Goal: Transaction & Acquisition: Purchase product/service

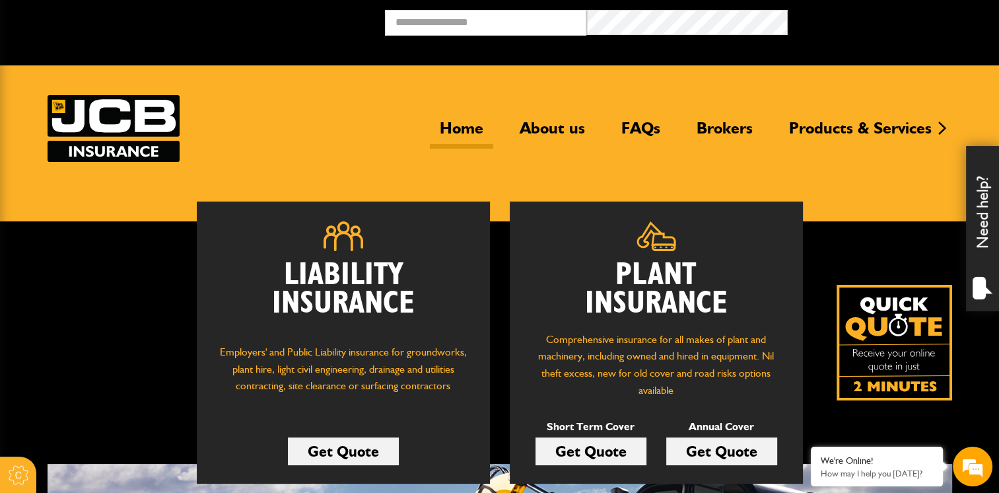
scroll to position [132, 0]
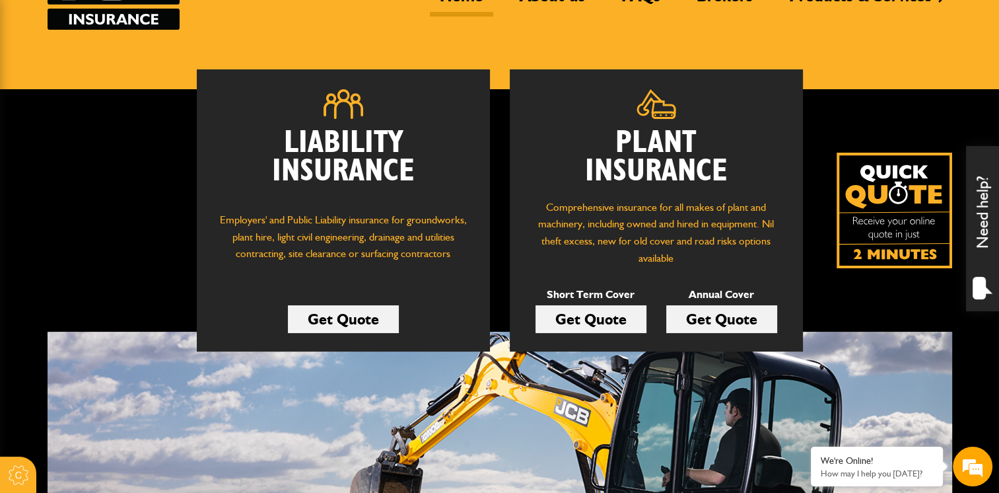
click at [620, 324] on link "Get Quote" at bounding box center [591, 319] width 111 height 28
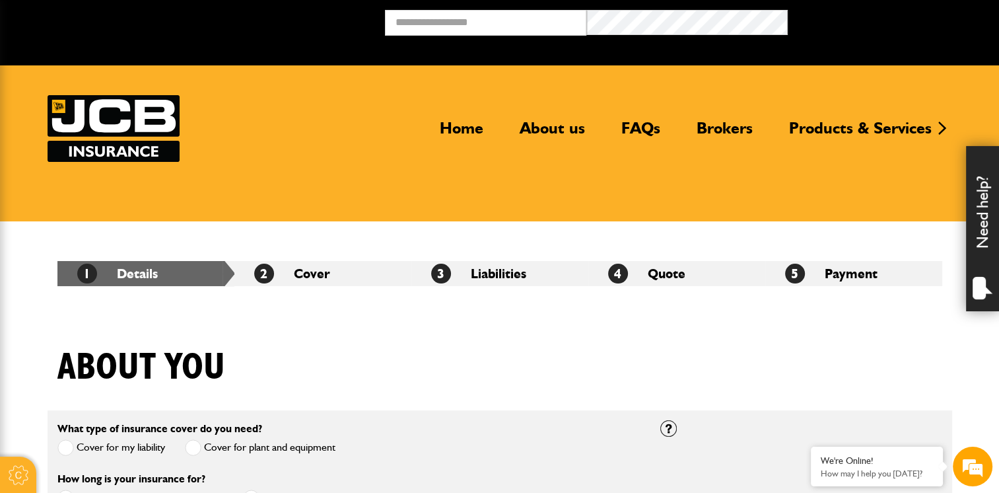
scroll to position [198, 0]
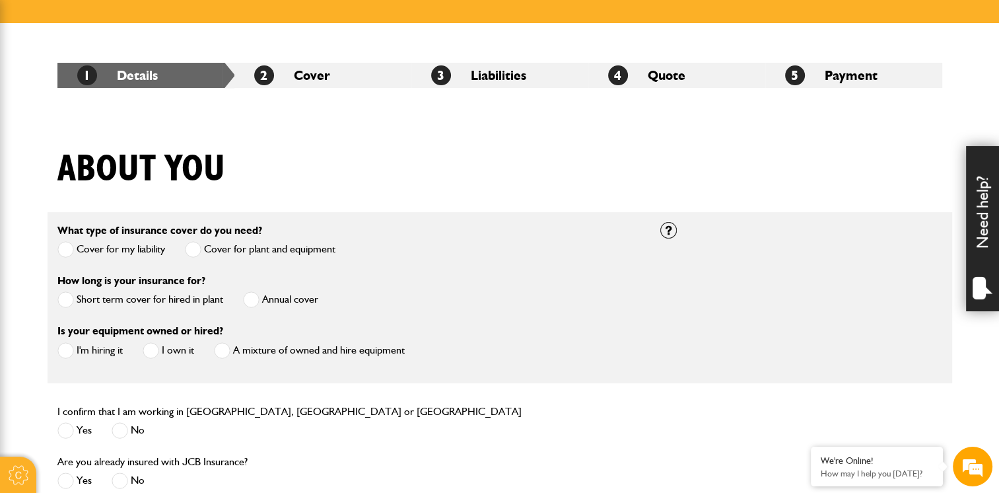
click at [59, 301] on span at bounding box center [65, 299] width 17 height 17
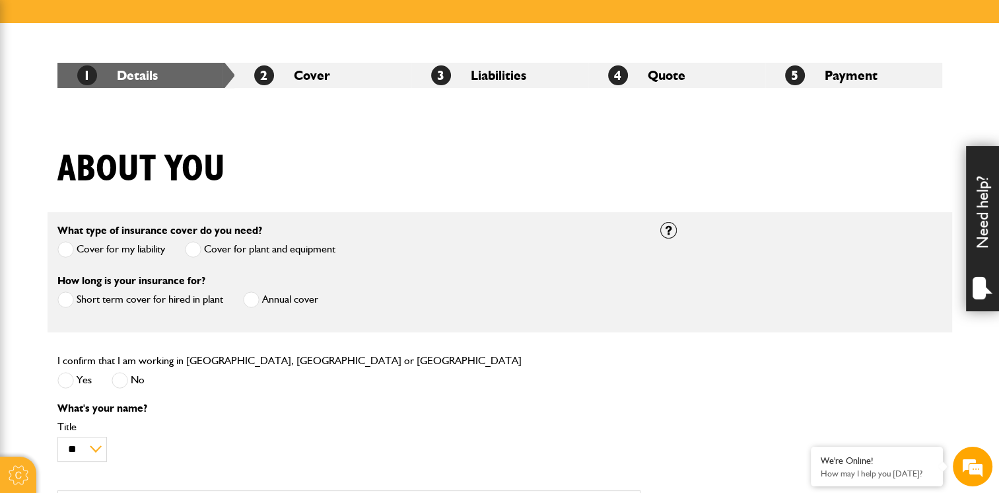
scroll to position [330, 0]
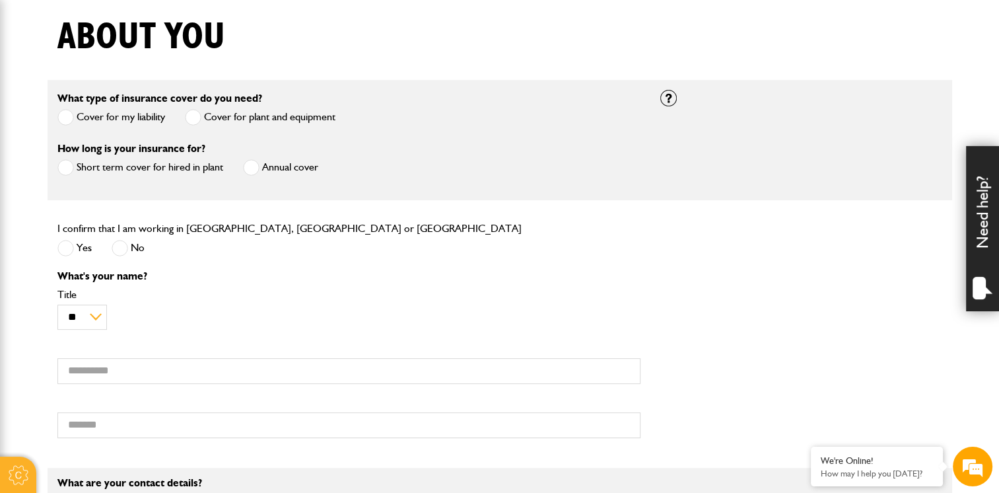
click at [72, 250] on span at bounding box center [65, 248] width 17 height 17
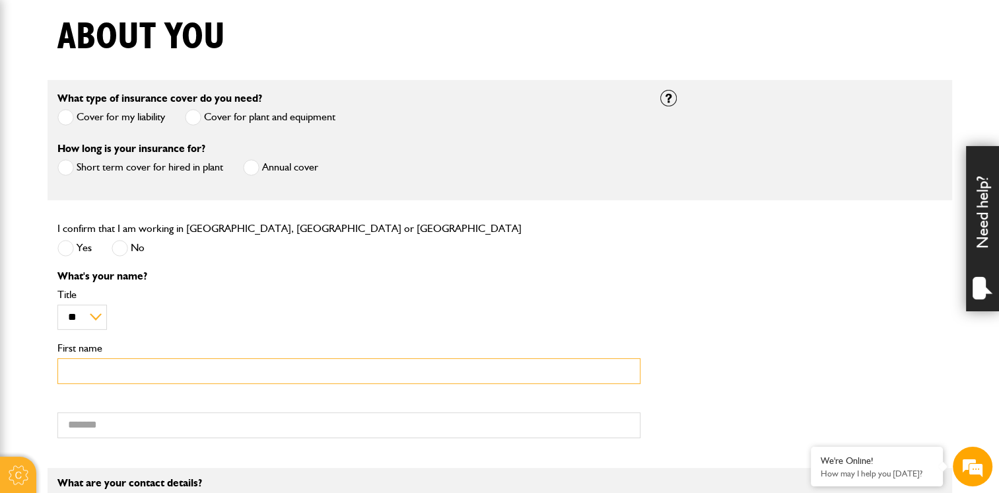
click at [193, 367] on input "First name" at bounding box center [348, 371] width 583 height 26
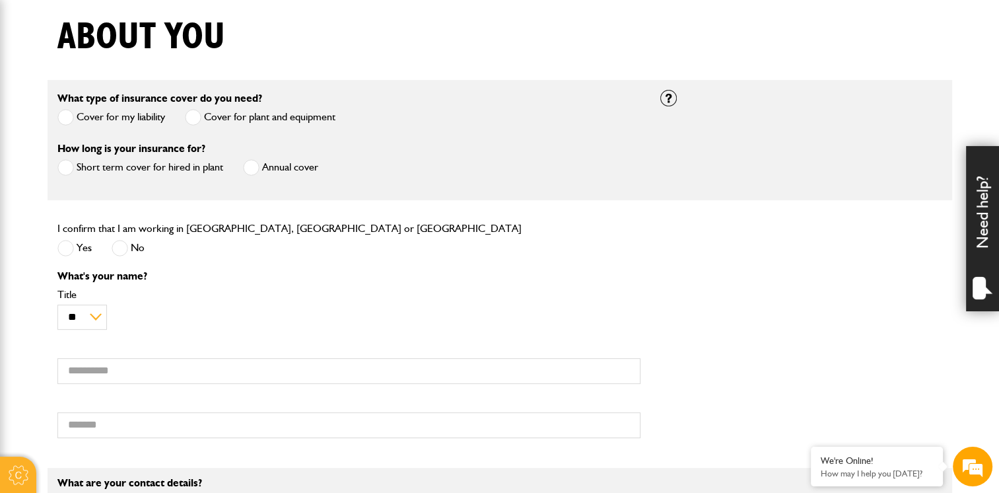
click at [547, 240] on div "I confirm that I am working in England, Scotland or Wales Yes No" at bounding box center [349, 245] width 603 height 50
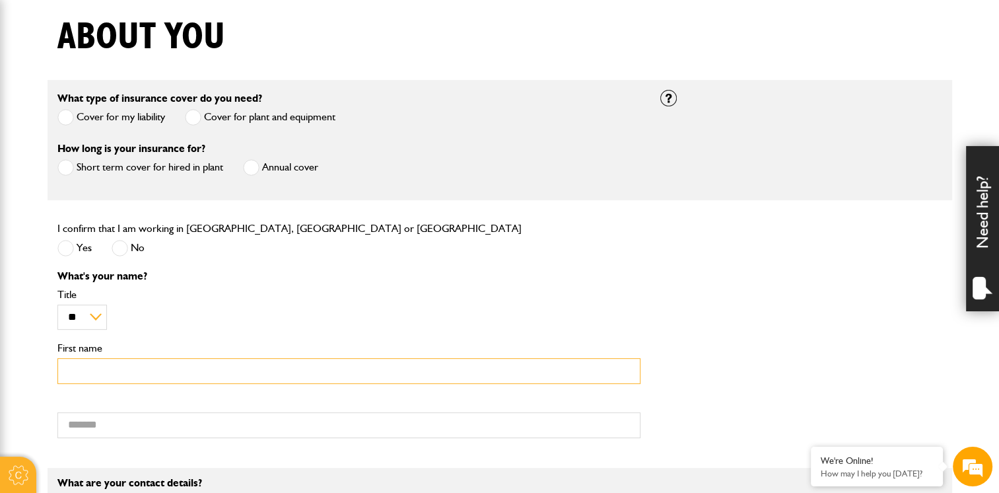
click at [194, 373] on input "First name" at bounding box center [348, 371] width 583 height 26
type input "***"
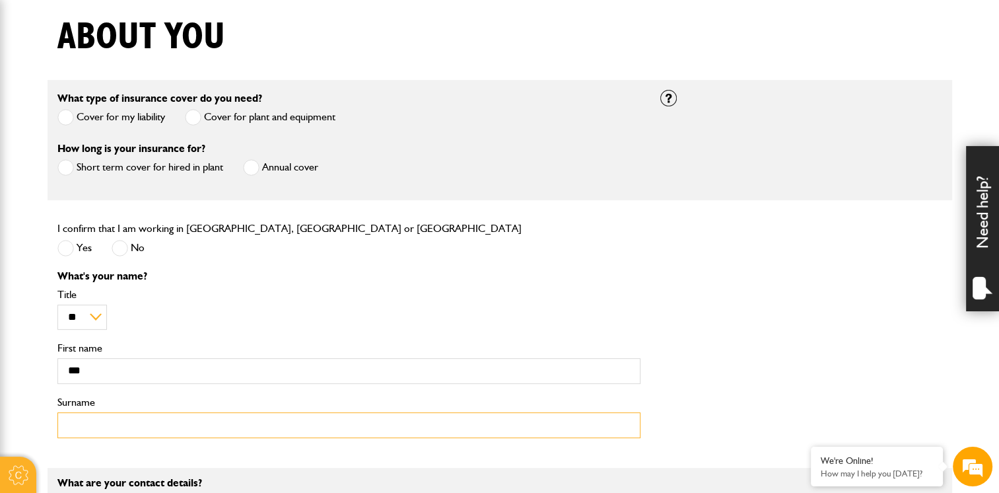
click at [183, 424] on input "Surname" at bounding box center [348, 425] width 583 height 26
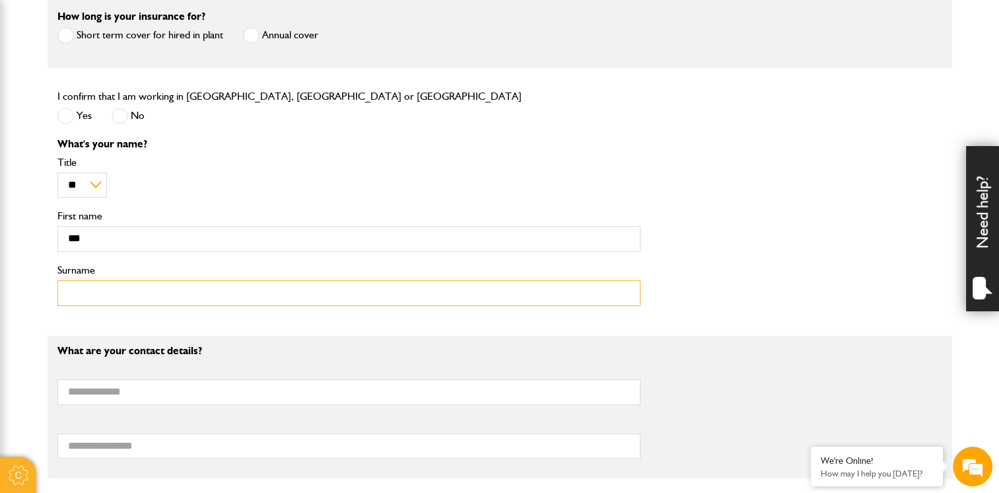
click at [222, 288] on input "Surname" at bounding box center [348, 293] width 583 height 26
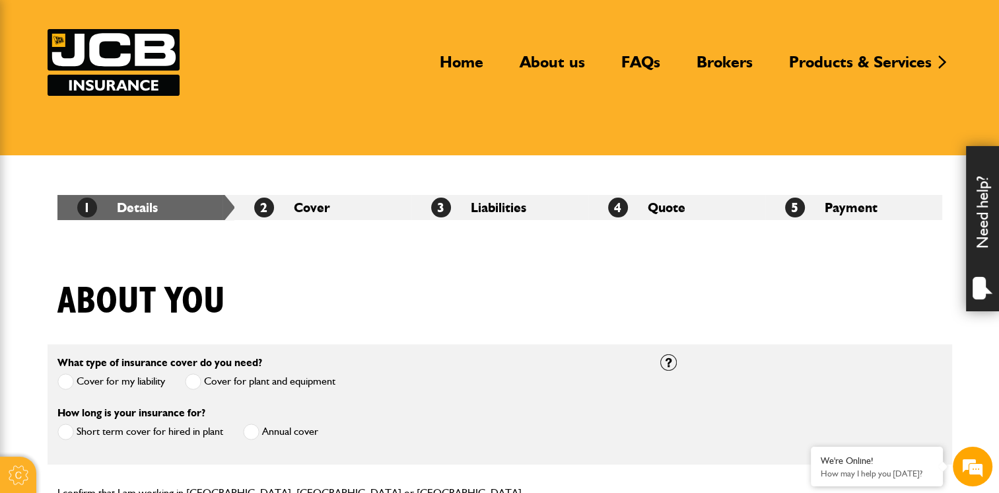
scroll to position [0, 0]
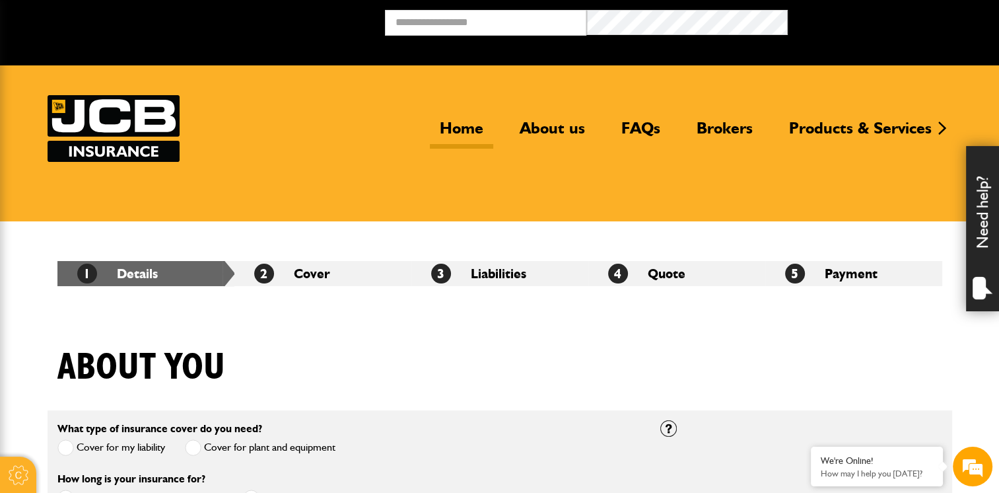
click at [454, 133] on link "Home" at bounding box center [461, 133] width 63 height 30
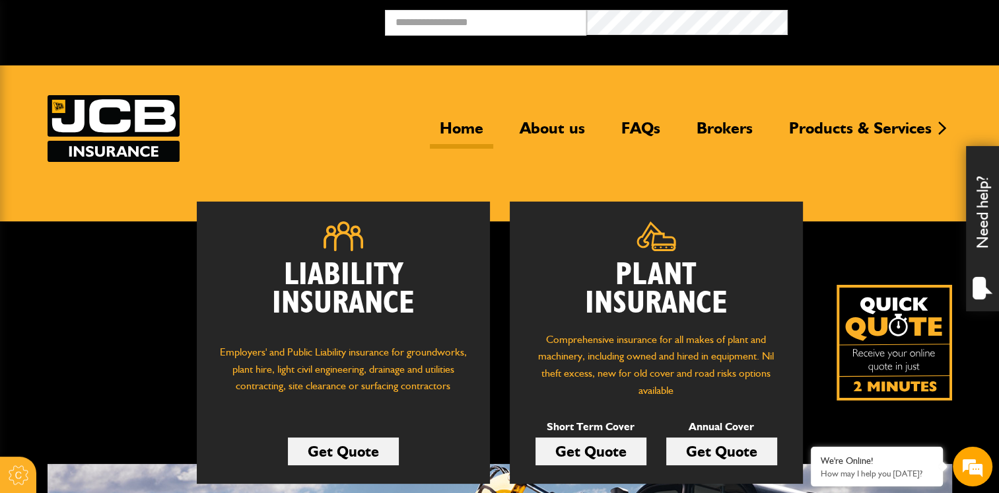
scroll to position [264, 0]
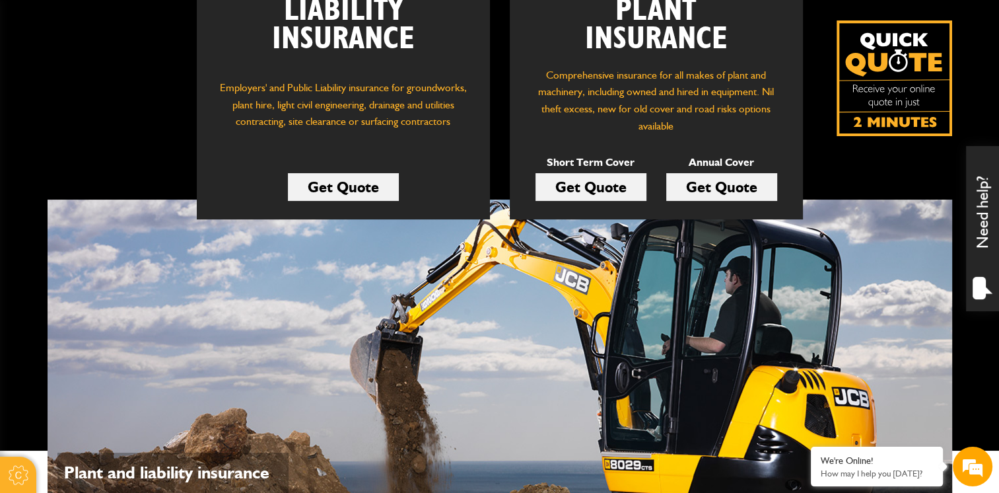
click at [593, 183] on link "Get Quote" at bounding box center [591, 187] width 111 height 28
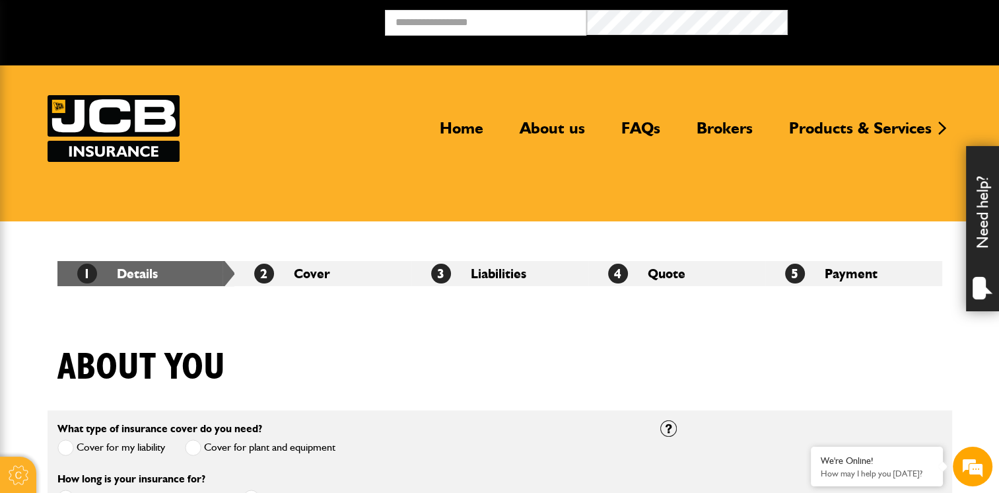
scroll to position [198, 0]
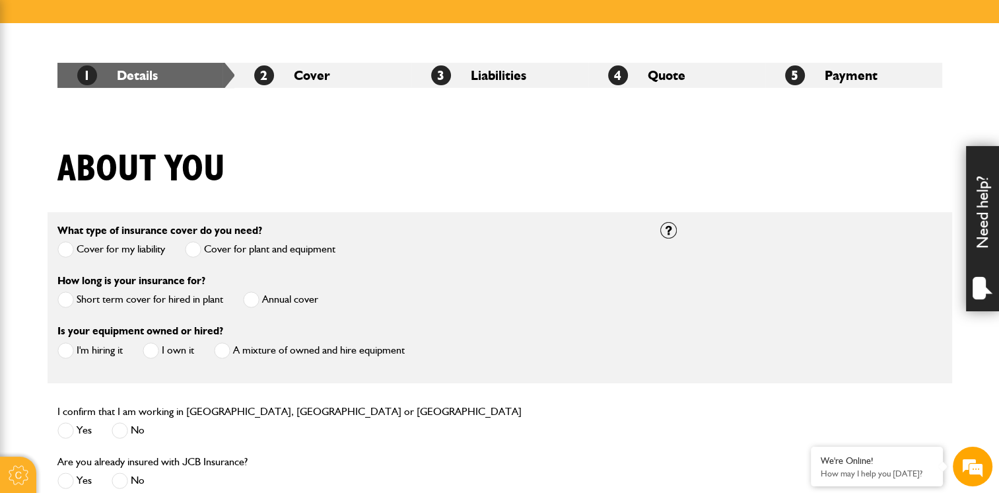
click at [66, 297] on span at bounding box center [65, 299] width 17 height 17
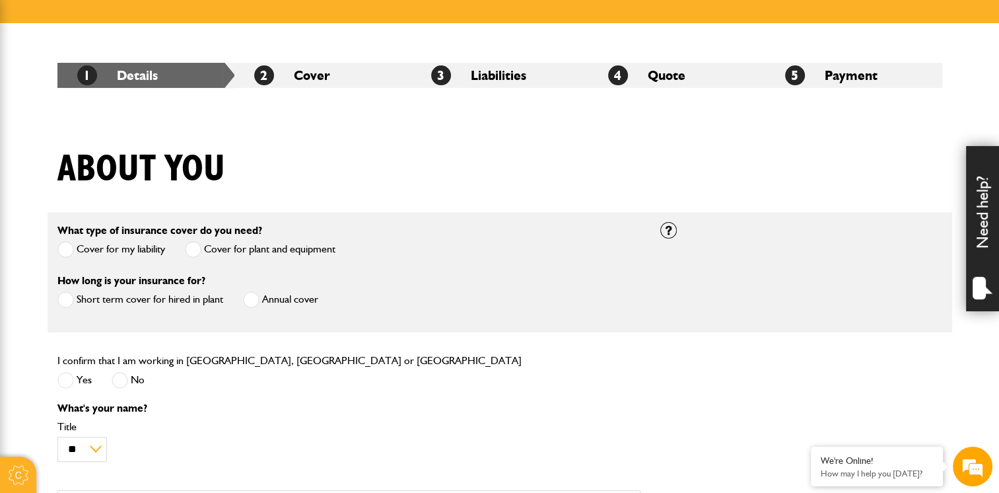
scroll to position [264, 0]
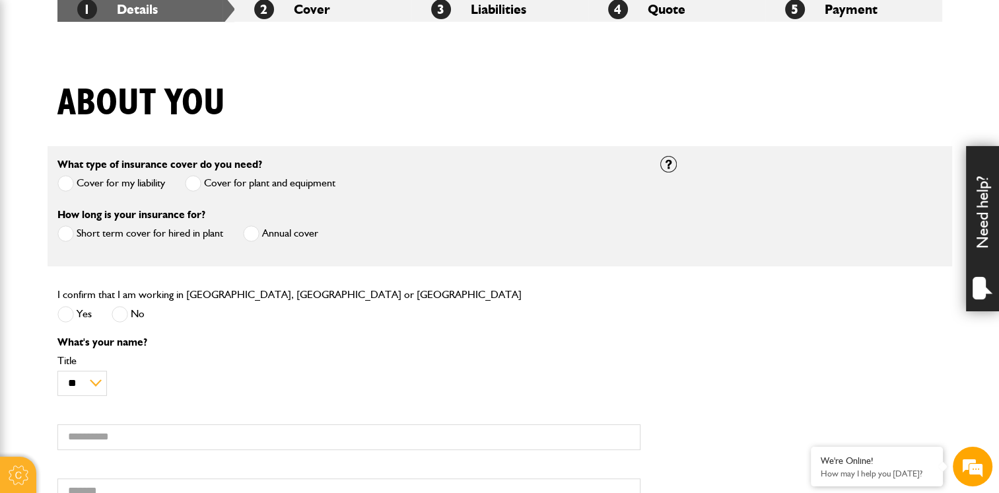
click at [69, 316] on span at bounding box center [65, 314] width 17 height 17
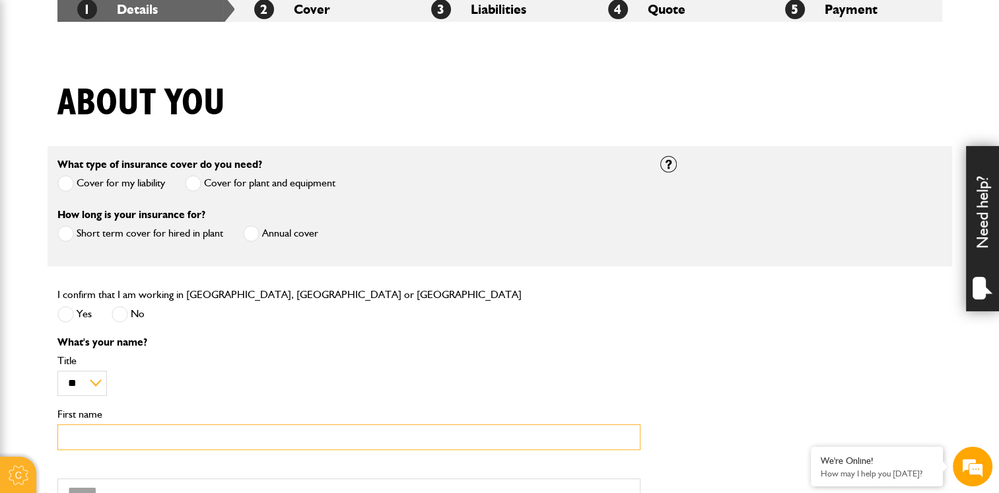
click at [120, 430] on input "First name" at bounding box center [348, 437] width 583 height 26
type input "***"
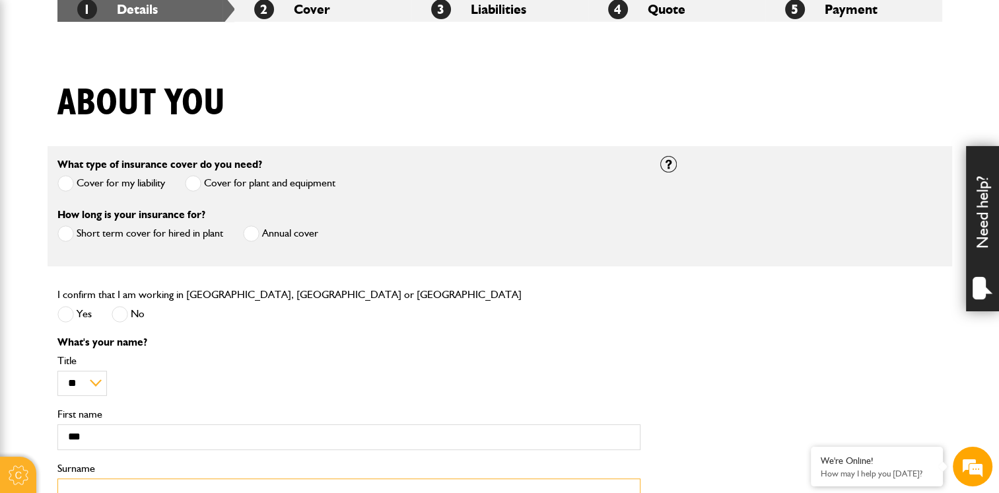
type input "**********"
type input "***"
type input "********"
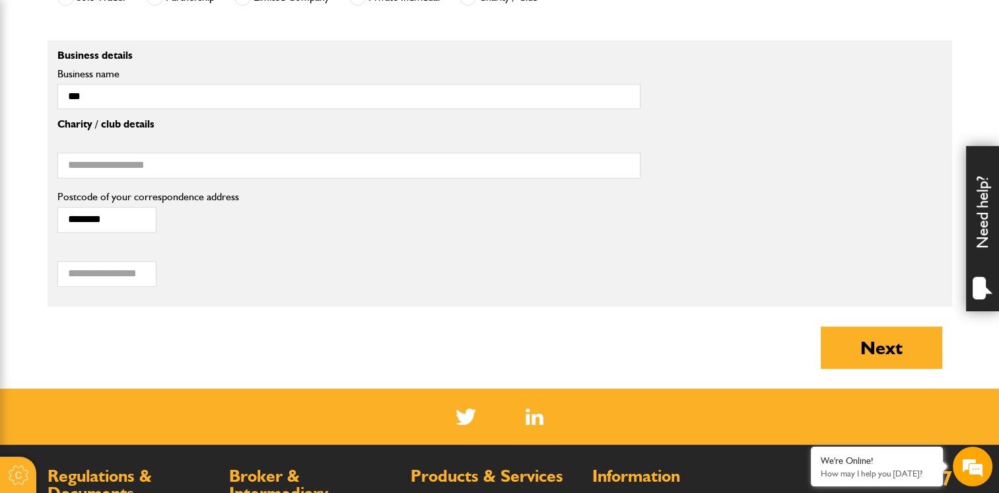
scroll to position [661, 0]
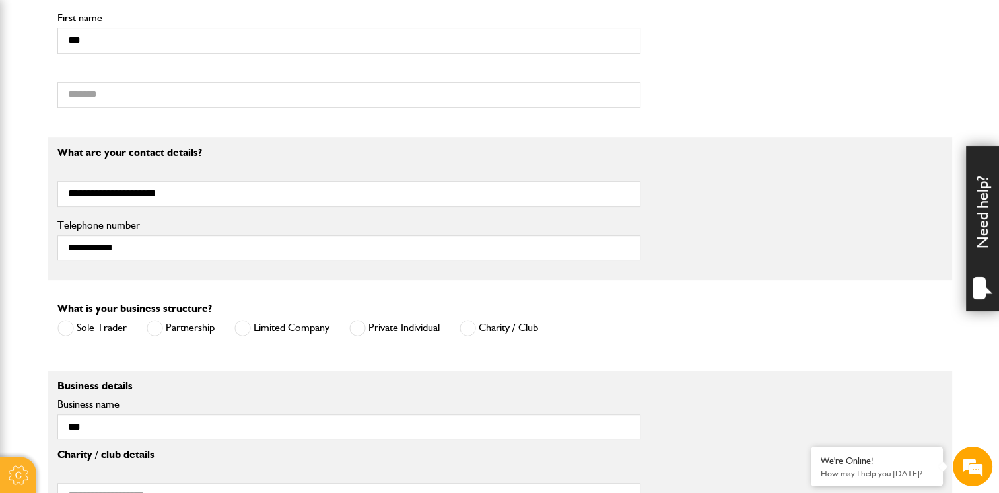
click at [71, 327] on span at bounding box center [65, 328] width 17 height 17
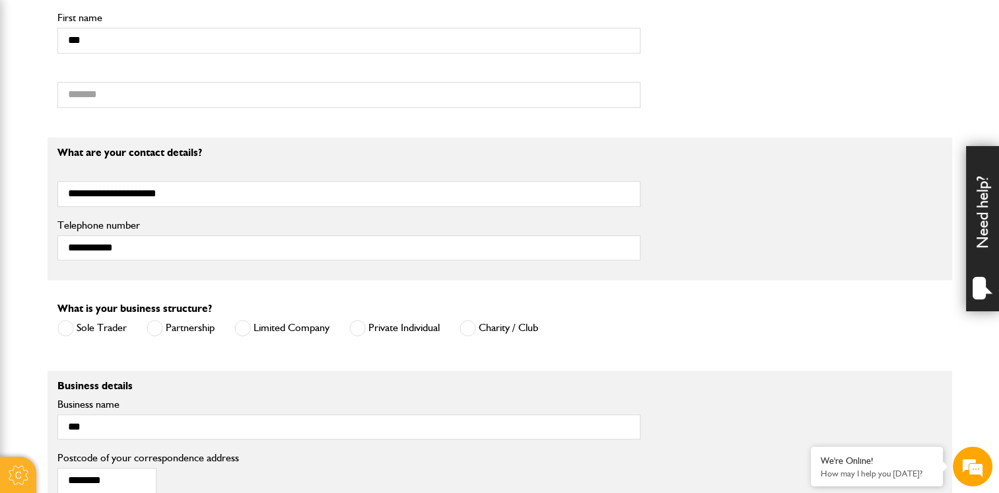
scroll to position [859, 0]
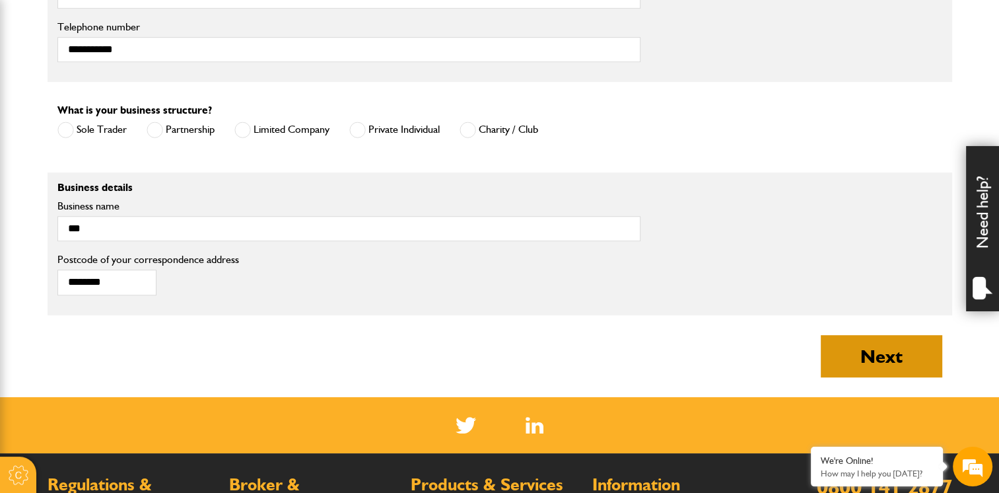
click at [869, 361] on button "Next" at bounding box center [882, 356] width 122 height 42
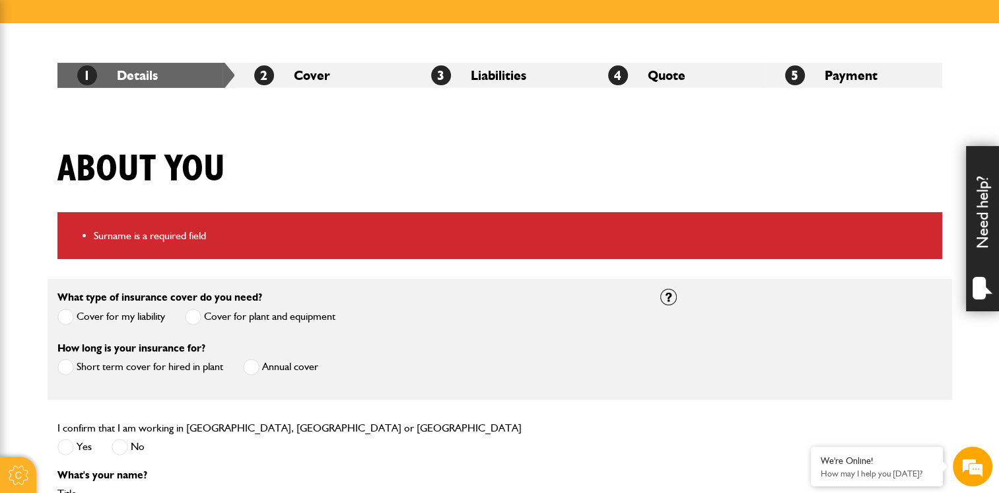
scroll to position [528, 0]
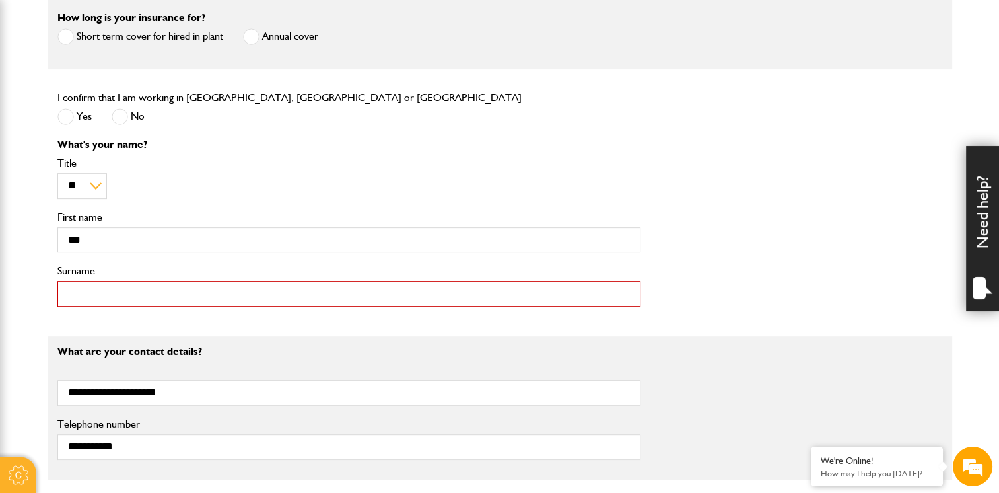
click at [129, 298] on input "Surname" at bounding box center [348, 294] width 583 height 26
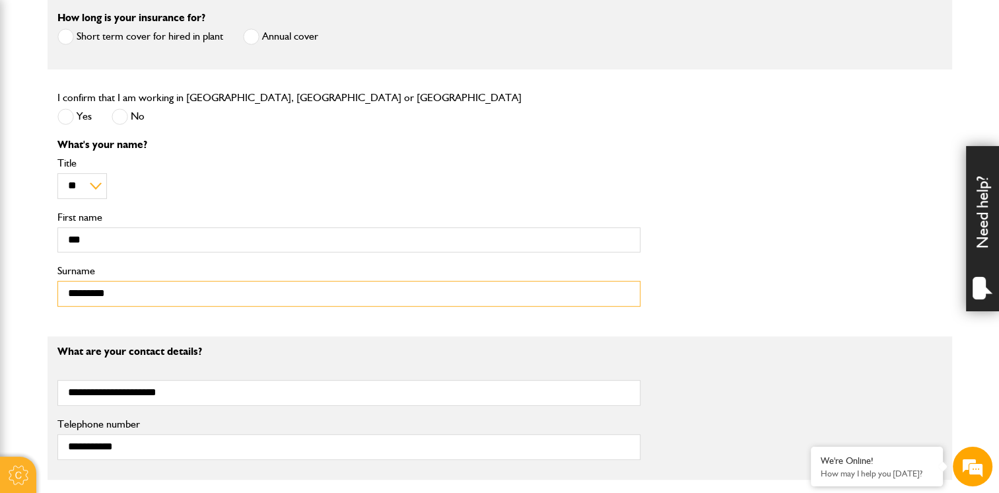
type input "*********"
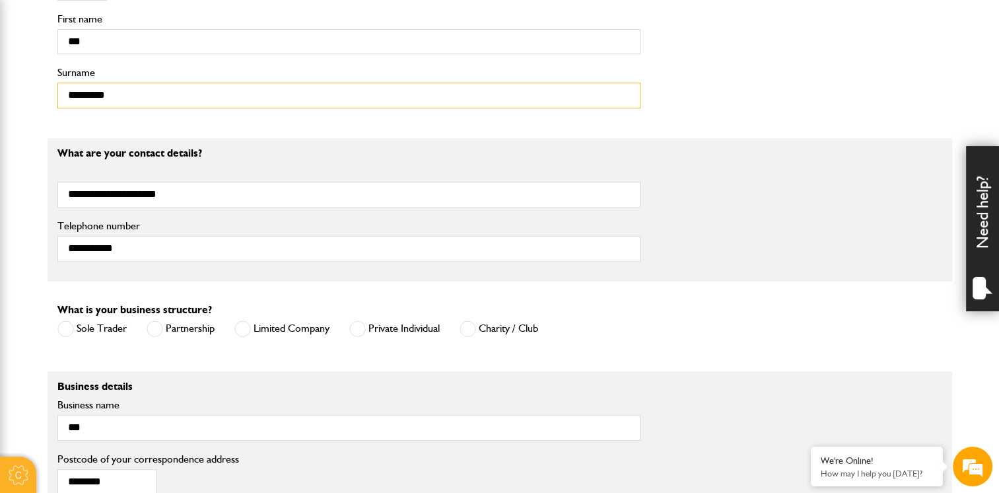
scroll to position [925, 0]
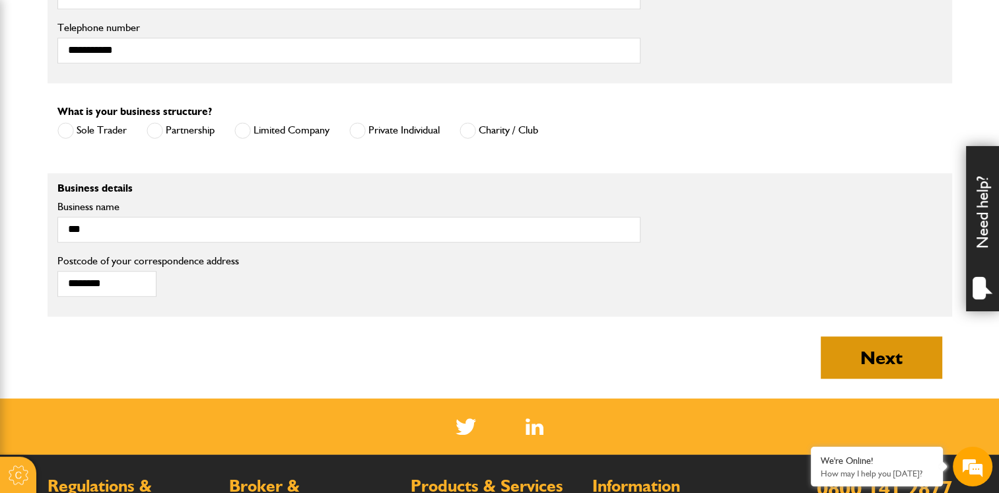
click at [903, 363] on button "Next" at bounding box center [882, 357] width 122 height 42
